Goal: Transaction & Acquisition: Download file/media

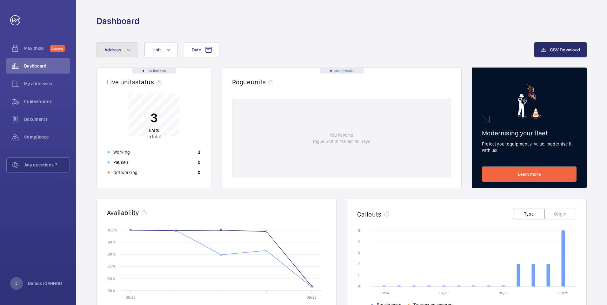
click at [129, 49] on mat-icon at bounding box center [128, 50] width 5 height 8
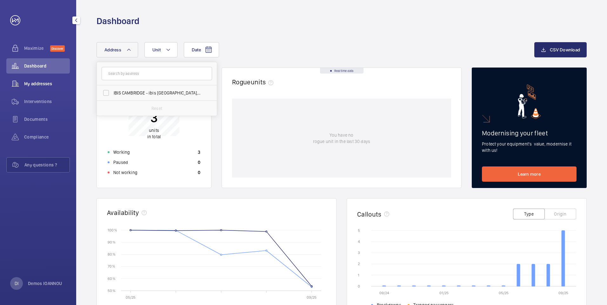
click at [33, 84] on span "My addresses" at bounding box center [47, 84] width 46 height 6
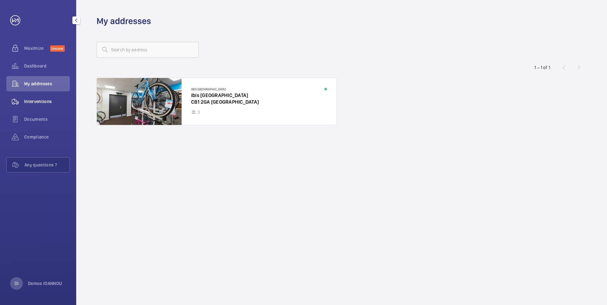
click at [37, 100] on span "Interventions" at bounding box center [47, 101] width 46 height 6
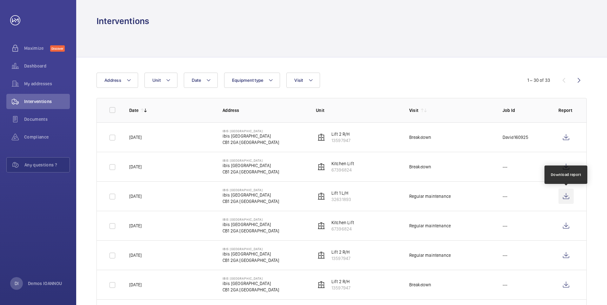
click at [565, 196] on wm-front-icon-button at bounding box center [565, 196] width 15 height 15
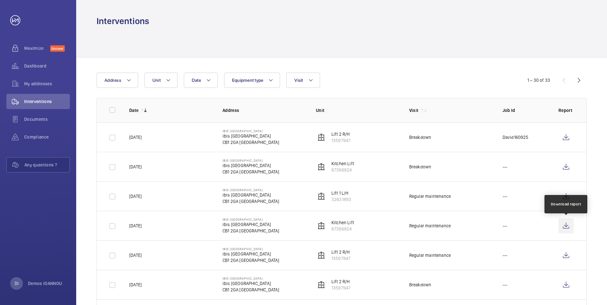
click at [567, 226] on wm-front-icon-button at bounding box center [565, 225] width 15 height 15
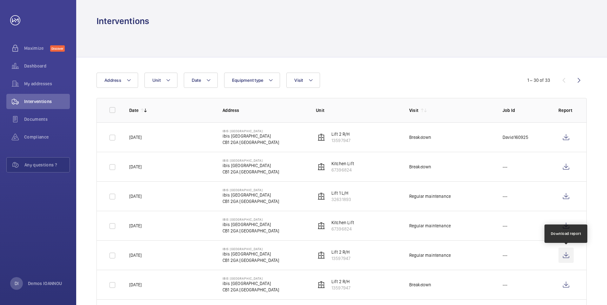
click at [564, 257] on wm-front-icon-button at bounding box center [565, 255] width 15 height 15
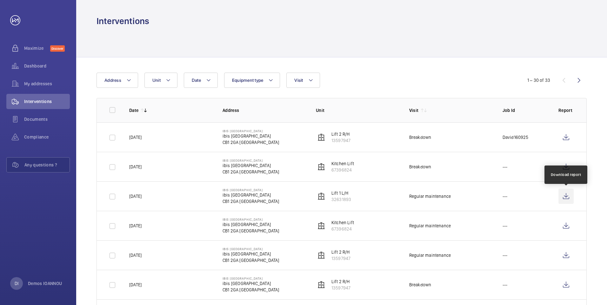
click at [569, 200] on wm-front-icon-button at bounding box center [565, 196] width 15 height 15
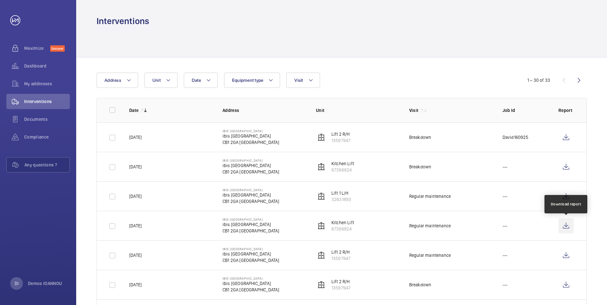
click at [568, 226] on wm-front-icon-button at bounding box center [565, 225] width 15 height 15
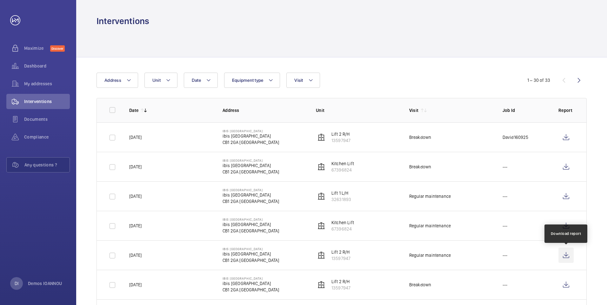
click at [566, 257] on wm-front-icon-button at bounding box center [565, 255] width 15 height 15
